Goal: Check status: Check status

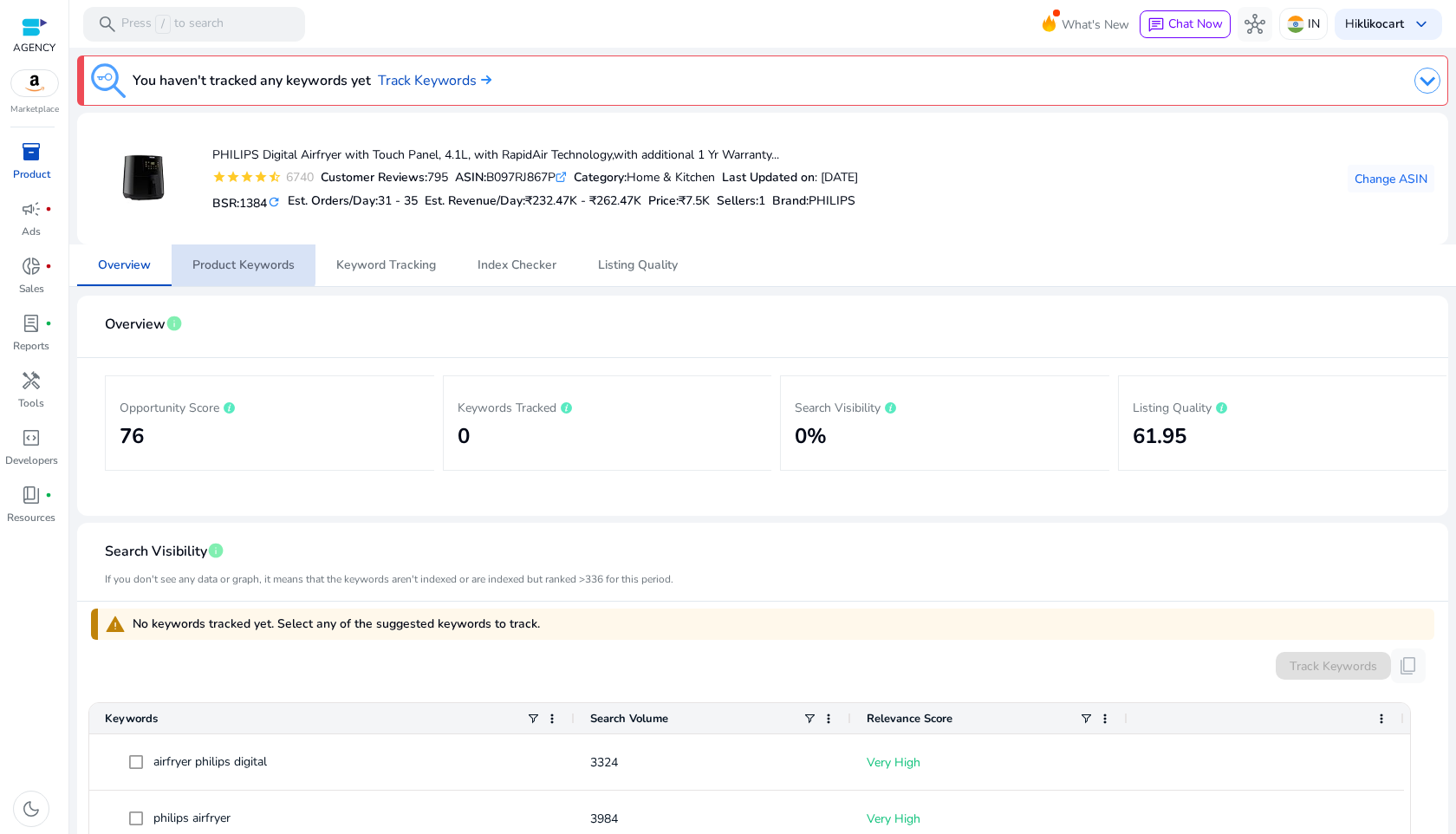
click at [232, 256] on span "Product Keywords" at bounding box center [244, 265] width 102 height 42
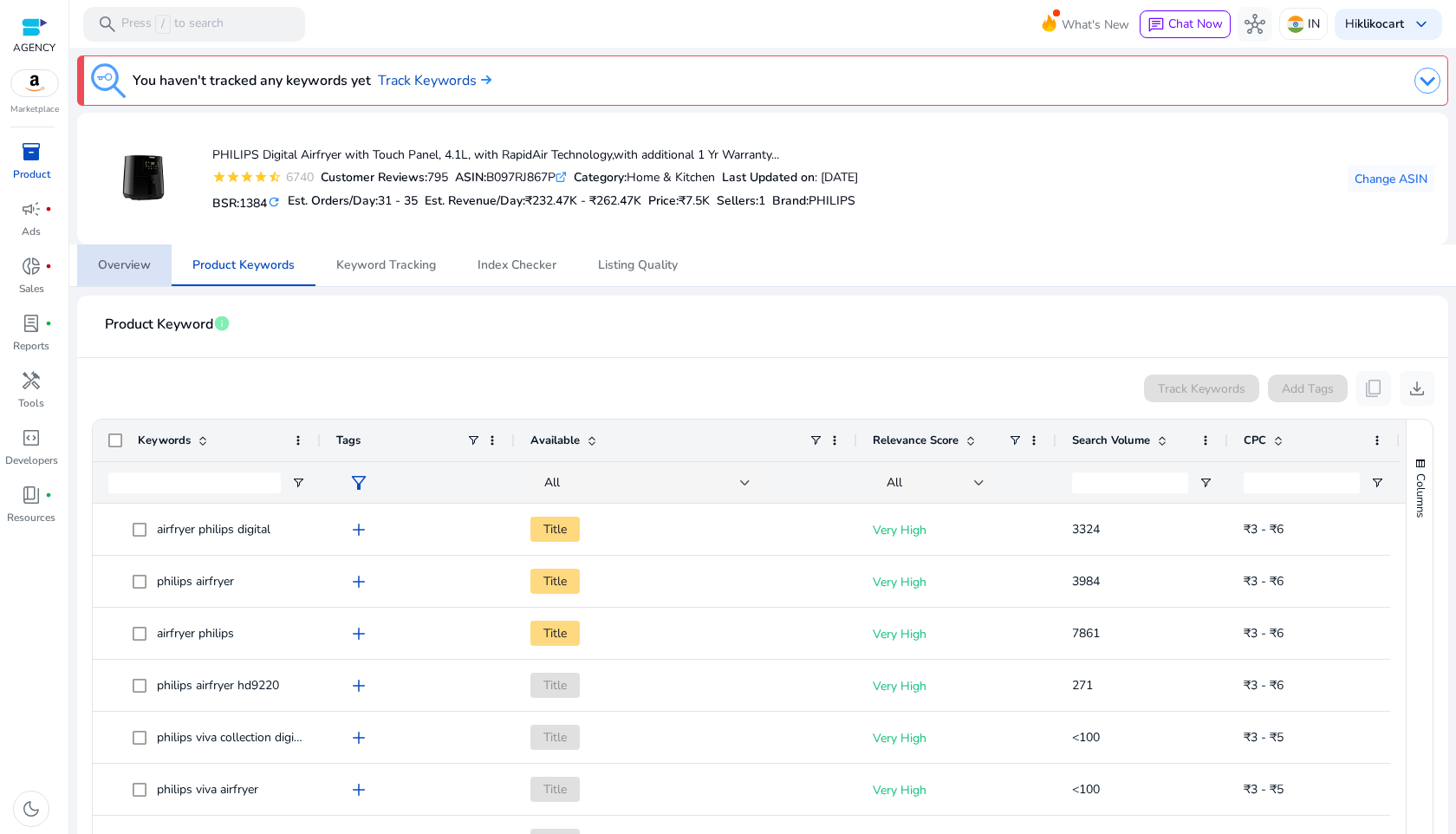
click at [162, 261] on link "Overview" at bounding box center [124, 265] width 95 height 42
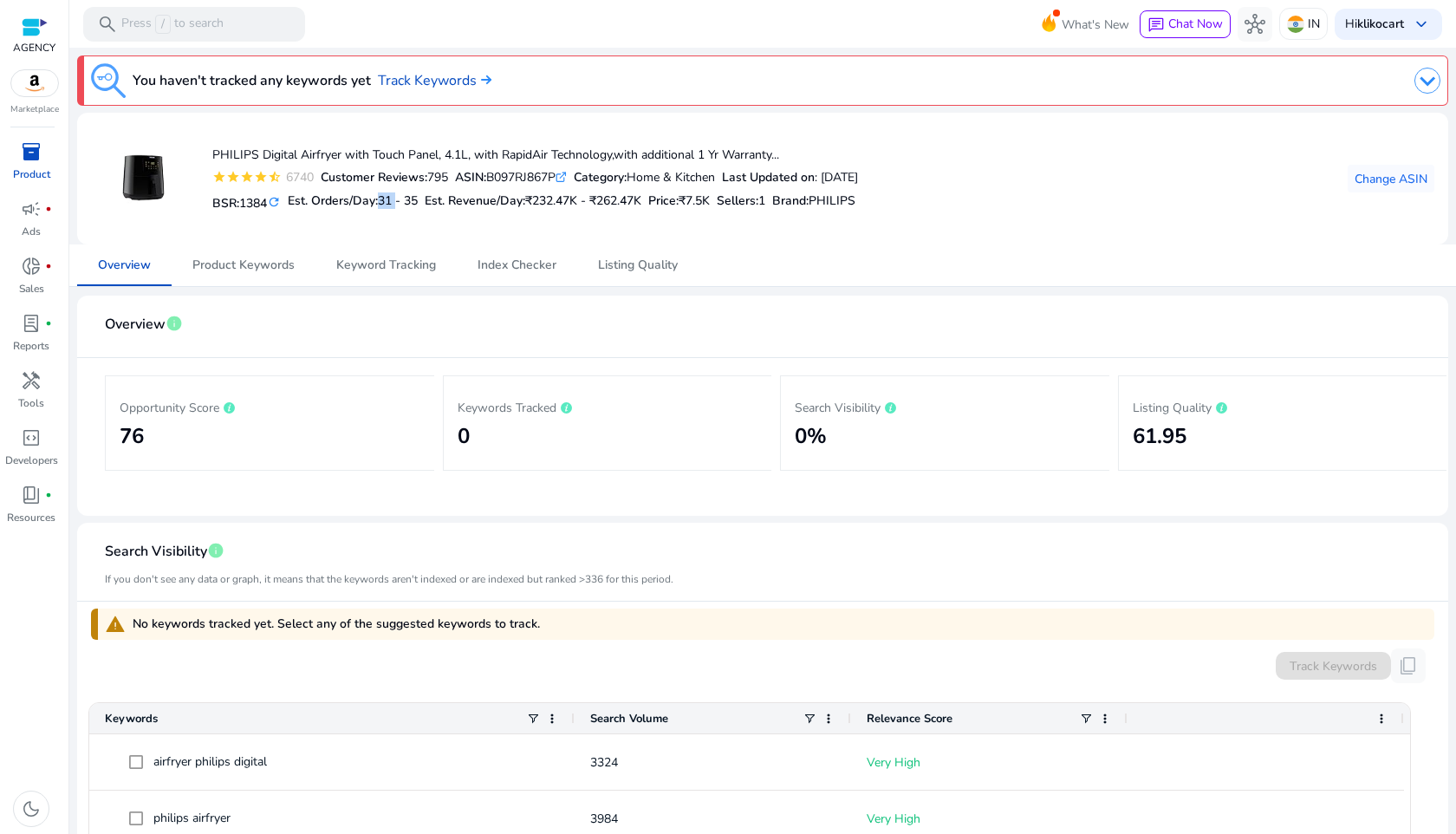
drag, startPoint x: 387, startPoint y: 202, endPoint x: 405, endPoint y: 206, distance: 18.4
click at [405, 206] on span "31 - 35" at bounding box center [398, 200] width 40 height 16
